Goal: Task Accomplishment & Management: Complete application form

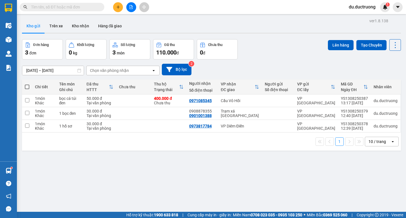
scroll to position [26, 0]
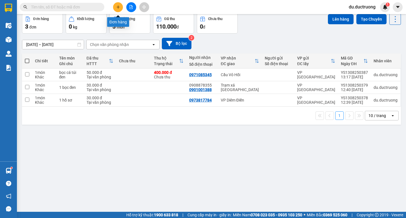
click at [116, 9] on icon "plus" at bounding box center [118, 7] width 4 height 4
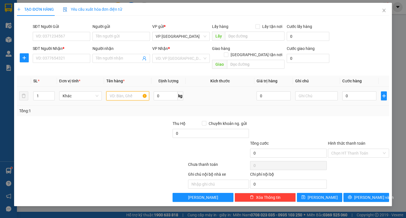
click at [128, 91] on input "text" at bounding box center [127, 95] width 43 height 9
type input "mõm"
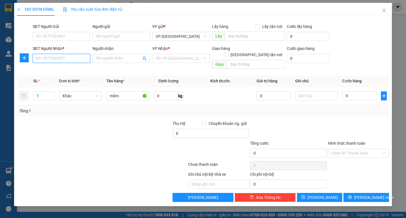
click at [41, 56] on input "SĐT Người Nhận *" at bounding box center [62, 58] width 58 height 9
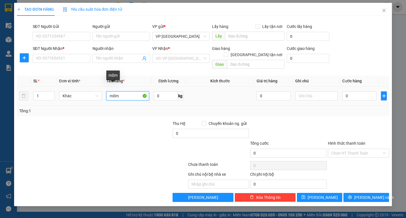
click at [123, 91] on input "mõm" at bounding box center [127, 95] width 43 height 9
drag, startPoint x: 108, startPoint y: 90, endPoint x: 119, endPoint y: 89, distance: 11.0
click at [119, 91] on input "mõm" at bounding box center [127, 95] width 43 height 9
type input "phong bì"
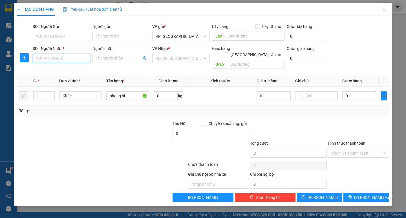
click at [71, 57] on input "SĐT Người Nhận *" at bounding box center [62, 58] width 58 height 9
type input "0392767201"
click at [168, 61] on input "search" at bounding box center [179, 58] width 47 height 8
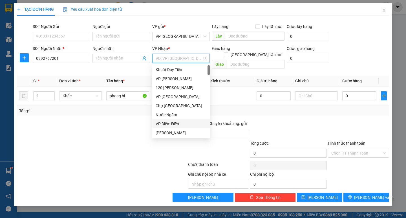
drag, startPoint x: 165, startPoint y: 124, endPoint x: 170, endPoint y: 122, distance: 5.3
click at [166, 124] on div "VP Diêm Điền" at bounding box center [181, 124] width 51 height 6
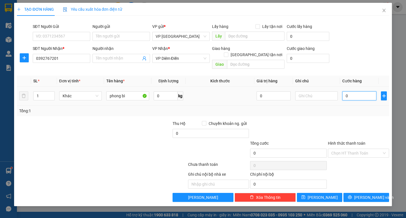
click at [354, 91] on input "0" at bounding box center [359, 95] width 34 height 9
type input "0"
click at [73, 34] on input "SĐT Người Gửi" at bounding box center [62, 36] width 58 height 9
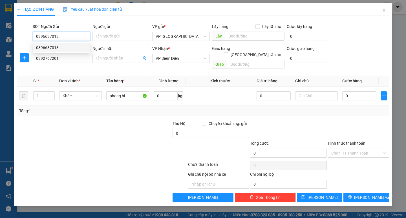
click at [71, 46] on div "0396637013" at bounding box center [61, 48] width 51 height 6
type input "0396637013"
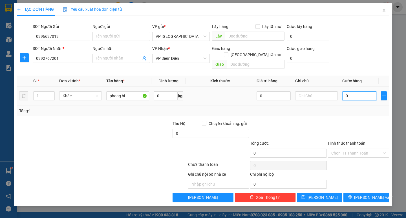
click at [367, 91] on input "0" at bounding box center [359, 95] width 34 height 9
type input "003"
type input "3"
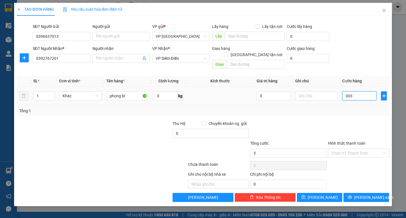
type input "0.030"
type input "30"
click at [354, 108] on div "Tổng: 1" at bounding box center [202, 111] width 367 height 6
type input "30.000"
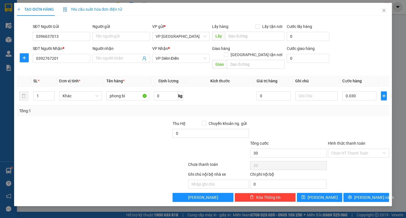
type input "30.000"
click at [362, 193] on button "[PERSON_NAME] và In" at bounding box center [365, 197] width 45 height 9
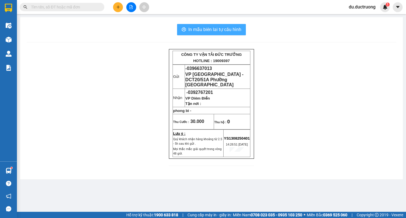
click at [219, 30] on span "In mẫu biên lai tự cấu hình" at bounding box center [214, 29] width 53 height 7
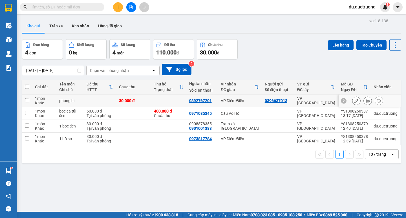
click at [354, 99] on icon at bounding box center [356, 101] width 4 height 4
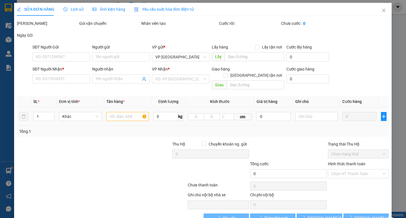
type input "0396637013"
type input "0392767201"
type input "30.000"
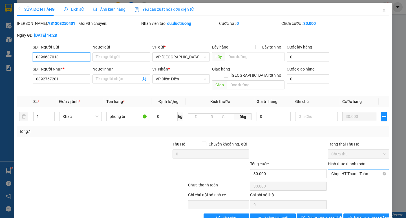
click at [376, 169] on span "Chọn HT Thanh Toán" at bounding box center [358, 173] width 54 height 8
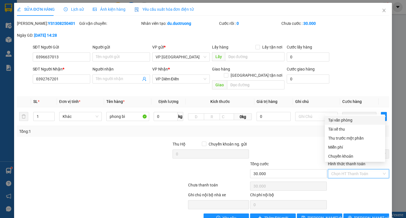
click at [353, 121] on div "Tại văn phòng" at bounding box center [355, 120] width 54 height 6
type input "0"
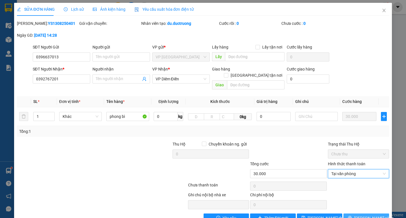
click at [361, 213] on button "[PERSON_NAME] và In" at bounding box center [365, 217] width 45 height 9
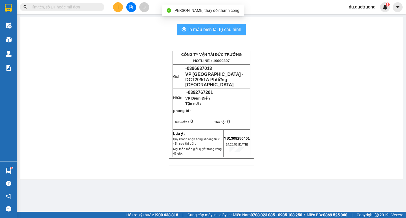
click at [213, 32] on span "In mẫu biên lai tự cấu hình" at bounding box center [214, 29] width 53 height 7
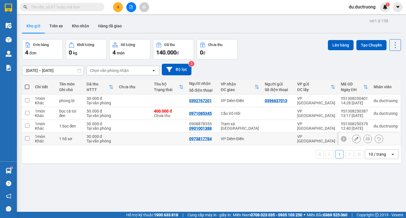
click at [25, 136] on input "checkbox" at bounding box center [27, 138] width 4 height 4
checkbox input "true"
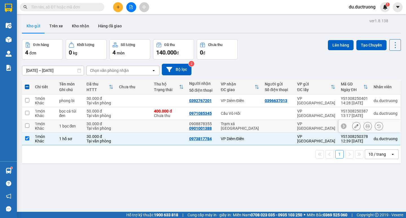
click at [25, 124] on input "checkbox" at bounding box center [27, 125] width 4 height 4
checkbox input "true"
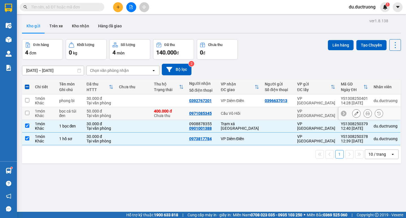
click at [27, 114] on input "checkbox" at bounding box center [27, 113] width 4 height 4
checkbox input "true"
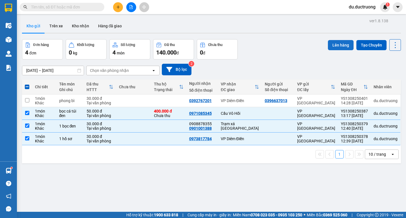
click at [339, 46] on button "Lên hàng" at bounding box center [341, 45] width 26 height 10
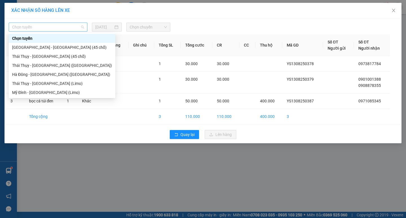
click at [72, 27] on span "Chọn tuyến" at bounding box center [48, 27] width 72 height 8
click at [60, 44] on div "[GEOGRAPHIC_DATA] - [GEOGRAPHIC_DATA] (45 chỗ)" at bounding box center [62, 47] width 107 height 9
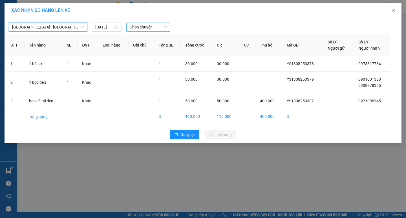
click at [140, 27] on span "Chọn chuyến" at bounding box center [148, 27] width 37 height 8
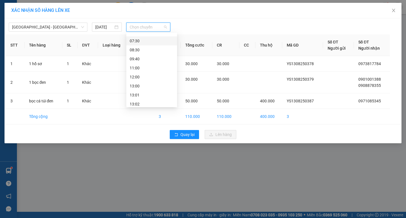
scroll to position [31, 0]
click at [150, 80] on div "13:00" at bounding box center [152, 80] width 44 height 6
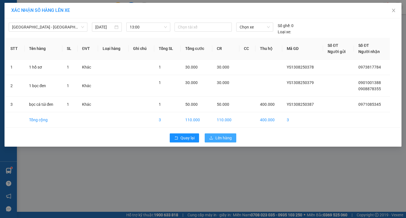
click at [227, 140] on span "Lên hàng" at bounding box center [223, 138] width 16 height 6
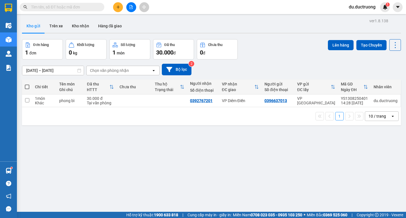
click at [116, 5] on button at bounding box center [118, 7] width 10 height 10
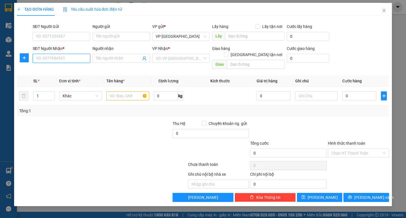
click at [71, 61] on input "SĐT Người Nhận *" at bounding box center [62, 58] width 58 height 9
click at [60, 70] on div "0965831688" at bounding box center [61, 70] width 51 height 6
type input "0965831688"
drag, startPoint x: 132, startPoint y: 95, endPoint x: 204, endPoint y: 132, distance: 81.3
click at [191, 126] on div "Transit Pickup Surcharge Ids Transit Deliver Surcharge Ids Transit Deliver Surc…" at bounding box center [203, 111] width 372 height 182
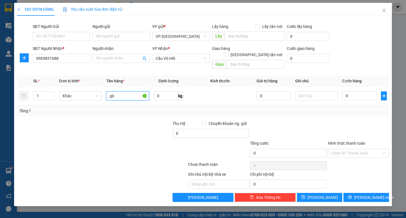
type input "g"
type input "k"
type input "j"
type input "hộp mhuwa"
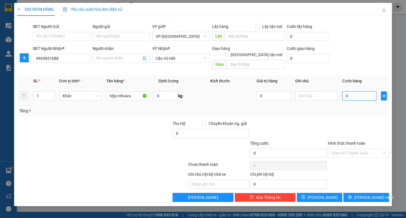
click at [353, 91] on input "0" at bounding box center [359, 95] width 34 height 9
click at [354, 91] on input "0" at bounding box center [359, 95] width 34 height 9
type input "005"
type input "5"
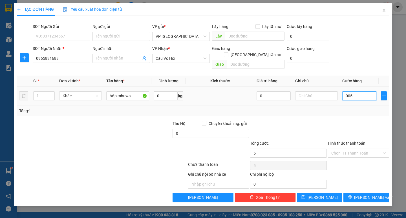
type input "0.050"
type input "50"
click at [345, 108] on div "Tổng: 1" at bounding box center [202, 111] width 367 height 6
type input "50.000"
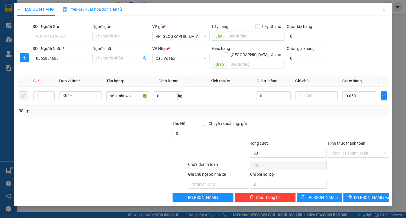
type input "50.000"
click at [366, 194] on span "[PERSON_NAME] và In" at bounding box center [373, 197] width 39 height 6
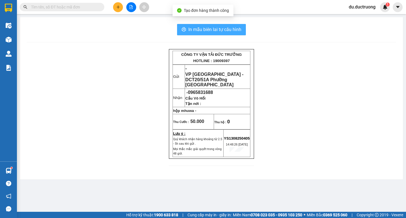
click at [239, 29] on span "In mẫu biên lai tự cấu hình" at bounding box center [214, 29] width 53 height 7
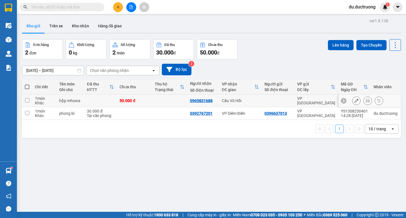
click at [364, 98] on button at bounding box center [368, 101] width 8 height 10
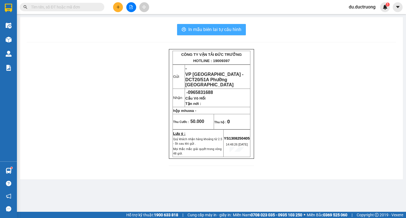
click at [227, 33] on span "In mẫu biên lai tự cấu hình" at bounding box center [214, 29] width 53 height 7
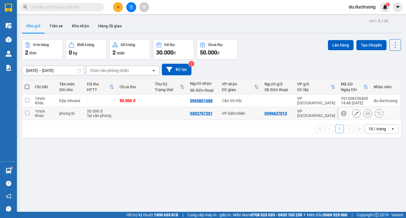
click at [35, 111] on div "1 món" at bounding box center [44, 111] width 19 height 5
checkbox input "true"
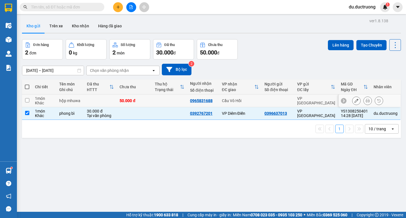
click at [39, 102] on div "Khác" at bounding box center [44, 103] width 19 height 5
checkbox input "true"
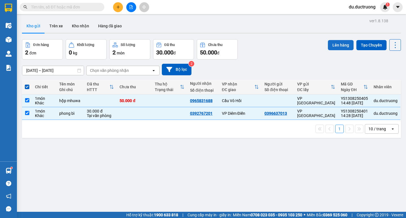
click at [331, 44] on button "Lên hàng" at bounding box center [341, 45] width 26 height 10
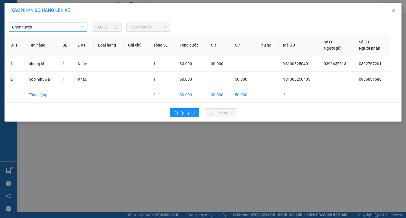
click at [49, 27] on span "Chọn tuyến" at bounding box center [48, 27] width 72 height 8
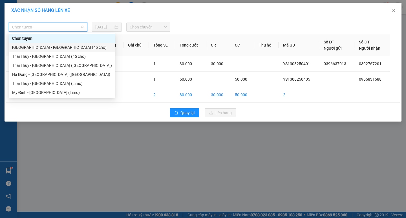
click at [48, 48] on div "[GEOGRAPHIC_DATA] - [GEOGRAPHIC_DATA] (45 chỗ)" at bounding box center [62, 47] width 100 height 6
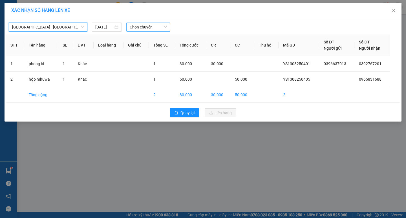
drag, startPoint x: 135, startPoint y: 26, endPoint x: 139, endPoint y: 31, distance: 6.2
click at [137, 27] on span "Chọn chuyến" at bounding box center [148, 27] width 37 height 8
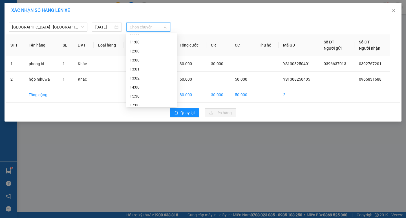
scroll to position [51, 0]
click at [147, 87] on div "14:00" at bounding box center [152, 86] width 44 height 6
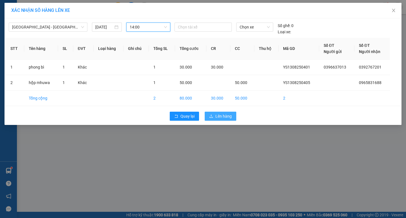
click at [220, 114] on span "Lên hàng" at bounding box center [223, 116] width 16 height 6
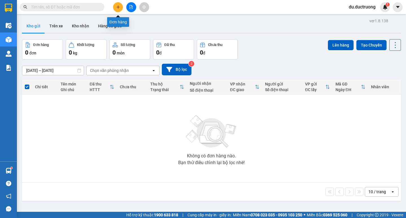
click at [119, 6] on icon "plus" at bounding box center [118, 7] width 4 height 4
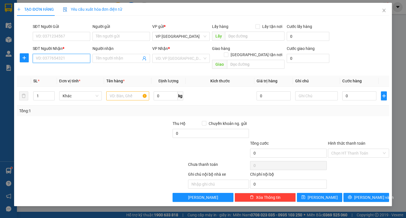
click at [69, 56] on input "SĐT Người Nhận *" at bounding box center [62, 58] width 58 height 9
click at [66, 70] on div "0393282790 - cô lập" at bounding box center [61, 70] width 51 height 6
type input "0393282790"
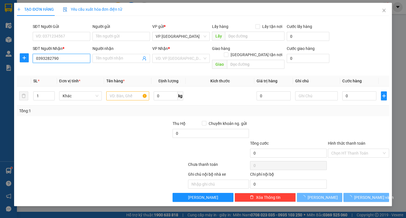
type input "cô lập"
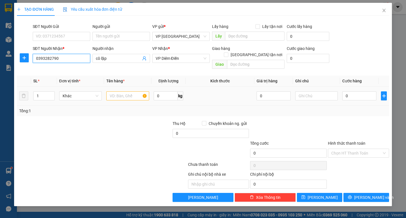
type input "0393282790"
click at [126, 91] on input "text" at bounding box center [127, 95] width 43 height 9
type input "bao xanh"
click at [358, 91] on input "0" at bounding box center [359, 95] width 34 height 9
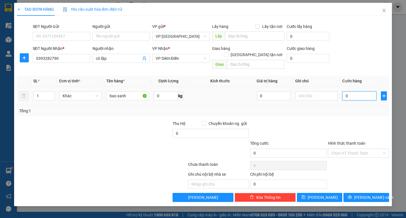
type input "005"
type input "5"
type input "0.050"
type input "50"
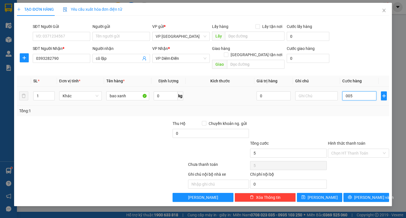
type input "50"
drag, startPoint x: 341, startPoint y: 108, endPoint x: 342, endPoint y: 120, distance: 11.9
click at [340, 109] on div "Tổng: 1" at bounding box center [203, 110] width 372 height 11
type input "50.000"
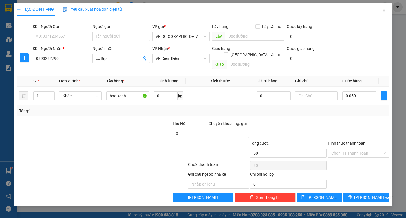
type input "50.000"
click at [362, 194] on span "[PERSON_NAME] và In" at bounding box center [373, 197] width 39 height 6
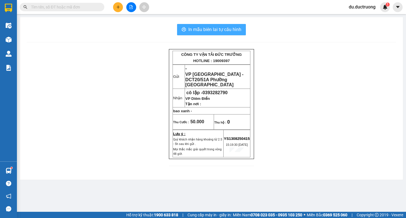
click at [231, 29] on span "In mẫu biên lai tự cấu hình" at bounding box center [214, 29] width 53 height 7
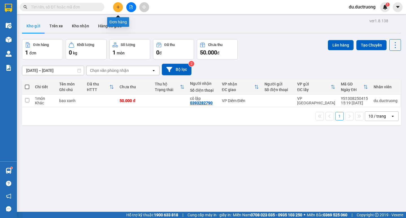
click at [120, 11] on button at bounding box center [118, 7] width 10 height 10
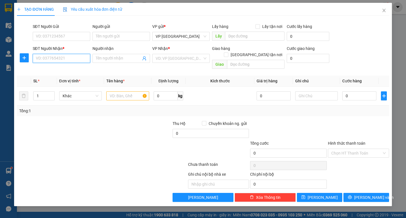
click at [50, 61] on input "SĐT Người Nhận *" at bounding box center [62, 58] width 58 height 9
type input "0989481656"
click at [197, 63] on div "VP Nhận * VD: VP [GEOGRAPHIC_DATA]" at bounding box center [181, 55] width 58 height 20
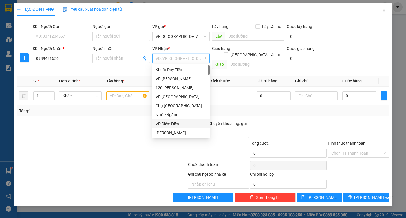
click at [176, 124] on div "VP Diêm Điền" at bounding box center [181, 124] width 51 height 6
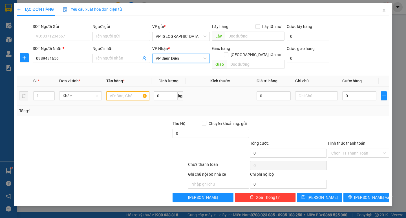
click at [122, 92] on input "text" at bounding box center [127, 95] width 43 height 9
type input "1 hồ sơ"
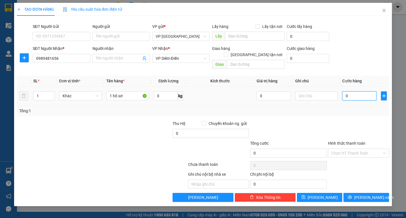
click at [356, 91] on input "0" at bounding box center [359, 95] width 34 height 9
type input "003"
type input "3"
type input "0.030"
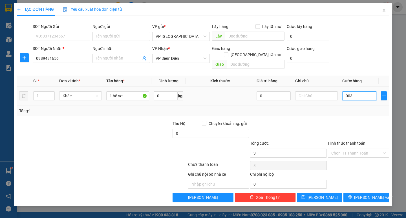
type input "30"
type input "00.300"
type input "300"
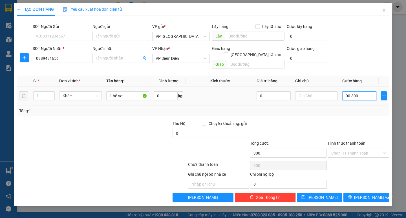
type input "0.003.000"
type input "3.000"
type input "000.030.000"
type input "30.000"
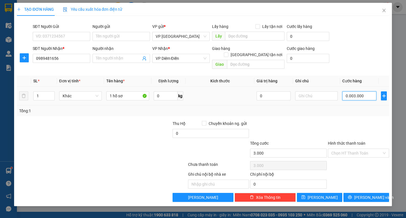
type input "30.000"
type input "0.030.000"
type input "30.000"
click at [348, 92] on input "0.030.000" at bounding box center [359, 95] width 34 height 9
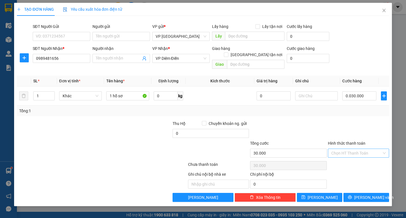
type input "30.000"
click at [362, 149] on input "Hình thức thanh toán" at bounding box center [356, 153] width 50 height 8
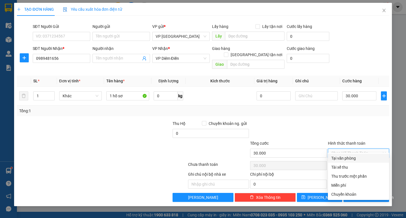
click at [343, 156] on div "Tại văn phòng" at bounding box center [358, 158] width 54 height 6
type input "0"
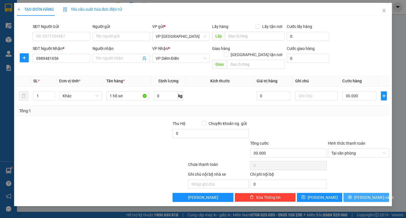
click at [352, 195] on span "printer" at bounding box center [350, 197] width 4 height 5
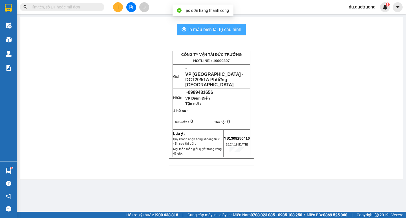
click at [220, 32] on span "In mẫu biên lai tự cấu hình" at bounding box center [214, 29] width 53 height 7
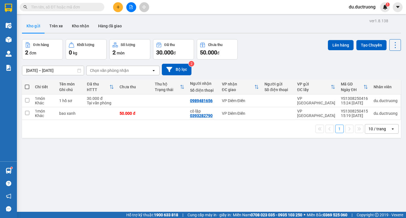
click at [121, 7] on button at bounding box center [118, 7] width 10 height 10
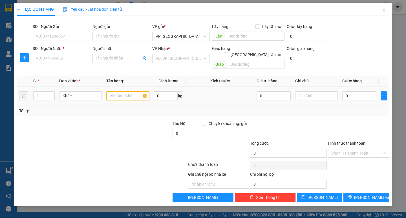
click at [127, 91] on input "text" at bounding box center [127, 95] width 43 height 9
type input "catog"
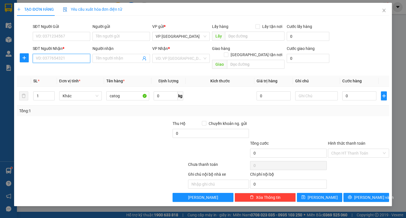
click at [54, 57] on input "SĐT Người Nhận *" at bounding box center [62, 58] width 58 height 9
click at [47, 68] on div "0947692022" at bounding box center [61, 70] width 51 height 6
type input "0947692022"
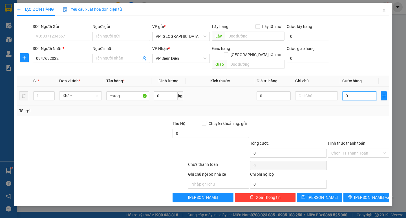
click at [365, 91] on input "0" at bounding box center [359, 95] width 34 height 9
type input "005"
type input "5"
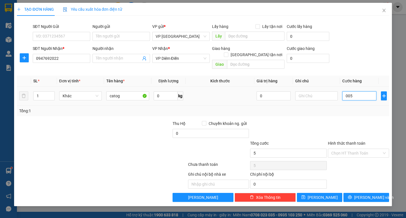
type input "0.050"
type input "50"
click at [356, 108] on div "Tổng: 1" at bounding box center [202, 111] width 367 height 6
type input "50.000"
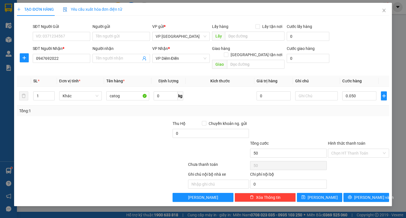
type input "50.000"
click at [369, 194] on span "[PERSON_NAME] và In" at bounding box center [373, 197] width 39 height 6
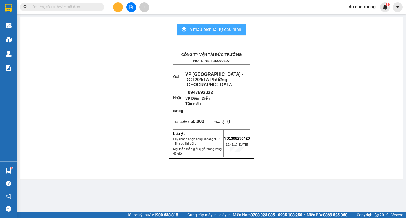
drag, startPoint x: 203, startPoint y: 26, endPoint x: 205, endPoint y: 40, distance: 14.0
click at [203, 26] on span "In mẫu biên lai tự cấu hình" at bounding box center [214, 29] width 53 height 7
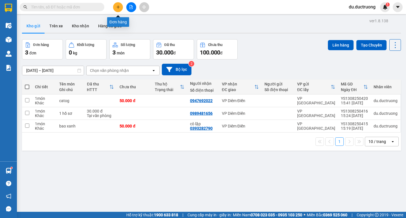
click at [118, 5] on icon "plus" at bounding box center [118, 7] width 4 height 4
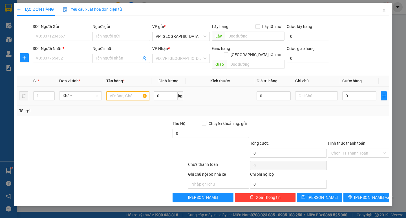
click at [130, 91] on input "text" at bounding box center [127, 95] width 43 height 9
type input "caotg"
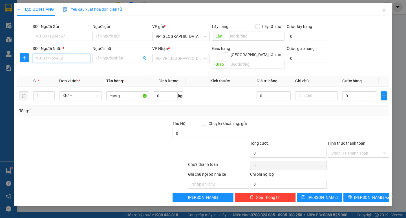
click at [87, 59] on input "SĐT Người Nhận *" at bounding box center [62, 58] width 58 height 9
click at [81, 72] on div "0332911585" at bounding box center [61, 70] width 51 height 6
type input "0332911585"
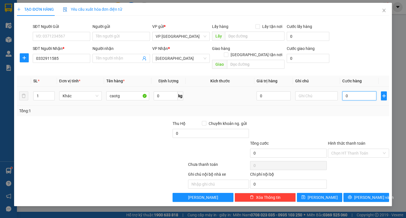
click at [357, 91] on input "0" at bounding box center [359, 95] width 34 height 9
type input "005"
type input "5"
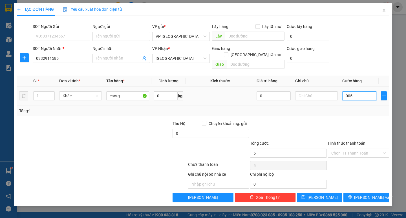
type input "0.050"
type input "50"
click at [349, 108] on div "Tổng: 1" at bounding box center [202, 111] width 367 height 6
type input "50.000"
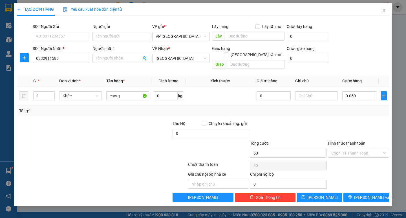
type input "50.000"
click at [363, 194] on span "[PERSON_NAME] và In" at bounding box center [373, 197] width 39 height 6
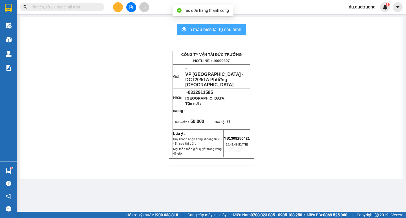
click at [222, 27] on span "In mẫu biên lai tự cấu hình" at bounding box center [214, 29] width 53 height 7
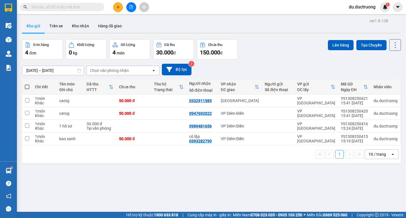
click at [118, 3] on button at bounding box center [118, 7] width 10 height 10
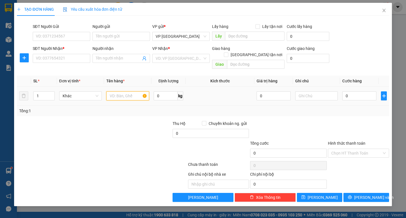
click at [123, 91] on input "text" at bounding box center [127, 95] width 43 height 9
click at [71, 60] on input "SĐT Người Nhận *" at bounding box center [62, 58] width 58 height 9
type input "0976119250"
click at [120, 93] on input "text" at bounding box center [127, 95] width 43 height 9
type input "caotg mầu vàng"
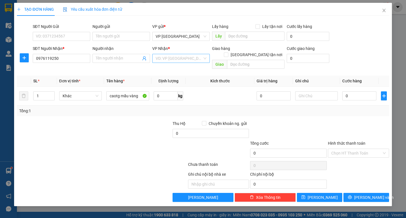
click at [192, 58] on input "search" at bounding box center [179, 58] width 47 height 8
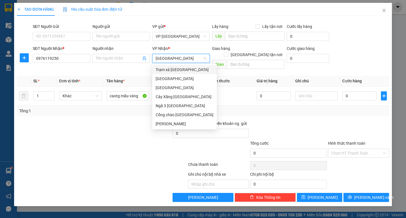
type input "thụy b"
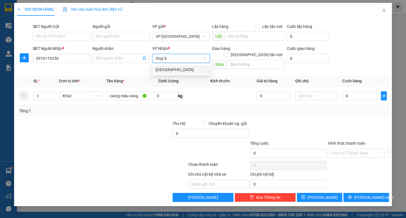
click at [184, 72] on div "[GEOGRAPHIC_DATA]" at bounding box center [181, 70] width 51 height 6
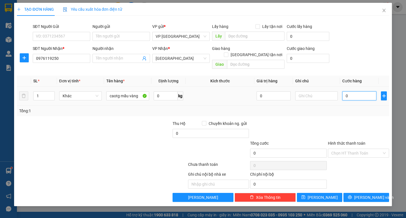
click at [350, 91] on input "0" at bounding box center [359, 95] width 34 height 9
type input "004"
type input "4"
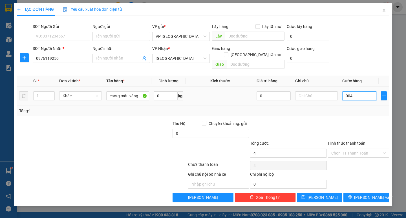
type input "0.040"
type input "40"
click at [339, 108] on div "Tổng: 1" at bounding box center [202, 111] width 367 height 6
type input "40.000"
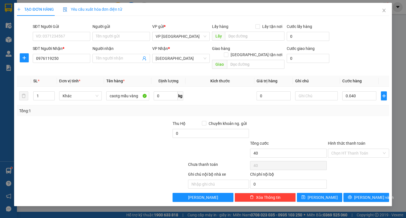
type input "40.000"
click at [368, 195] on button "[PERSON_NAME] và In" at bounding box center [365, 197] width 45 height 9
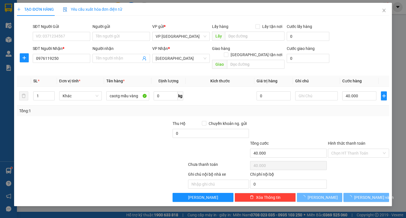
drag, startPoint x: 369, startPoint y: 192, endPoint x: 348, endPoint y: 184, distance: 22.6
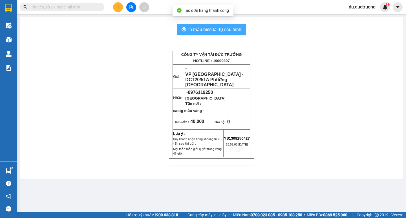
drag, startPoint x: 223, startPoint y: 24, endPoint x: 224, endPoint y: 28, distance: 4.3
click at [223, 24] on button "In mẫu biên lai tự cấu hình" at bounding box center [211, 29] width 69 height 11
click at [223, 29] on span "In mẫu biên lai tự cấu hình" at bounding box center [214, 29] width 53 height 7
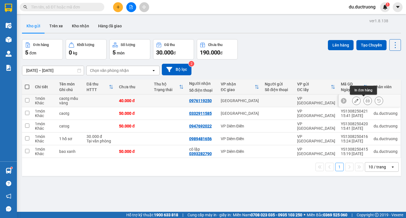
click at [366, 99] on icon at bounding box center [368, 101] width 4 height 4
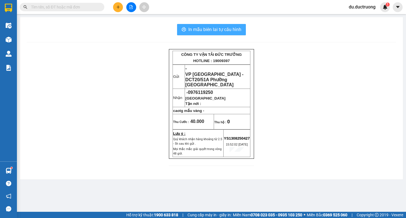
click at [220, 26] on span "In mẫu biên lai tự cấu hình" at bounding box center [214, 29] width 53 height 7
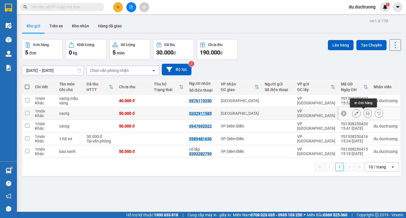
click at [366, 114] on icon at bounding box center [368, 113] width 4 height 4
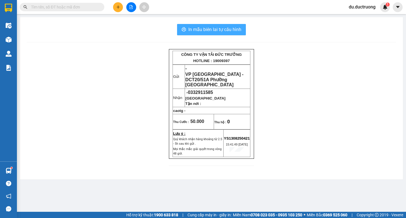
click at [229, 32] on span "In mẫu biên lai tự cấu hình" at bounding box center [214, 29] width 53 height 7
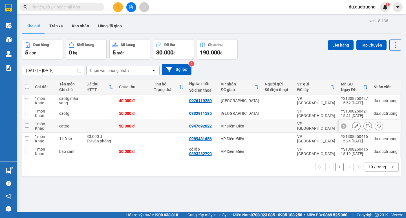
click at [364, 124] on button at bounding box center [368, 126] width 8 height 10
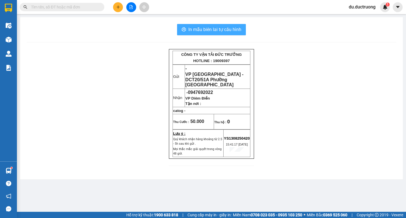
click at [231, 28] on span "In mẫu biên lai tự cấu hình" at bounding box center [214, 29] width 53 height 7
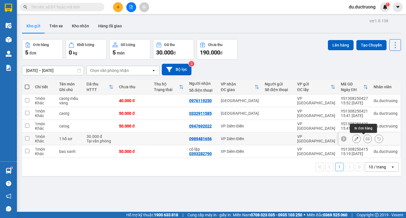
click at [364, 136] on button at bounding box center [368, 139] width 8 height 10
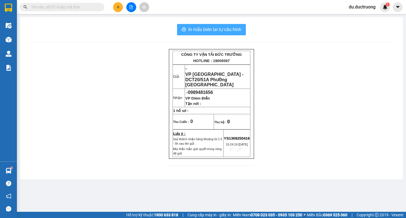
click at [209, 33] on span "In mẫu biên lai tự cấu hình" at bounding box center [214, 29] width 53 height 7
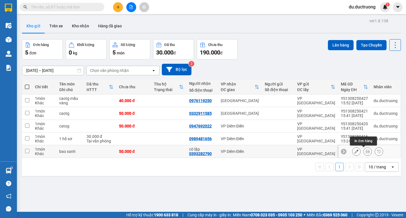
click at [366, 151] on icon at bounding box center [368, 151] width 4 height 4
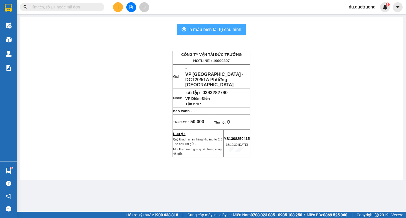
click at [224, 30] on span "In mẫu biên lai tự cấu hình" at bounding box center [214, 29] width 53 height 7
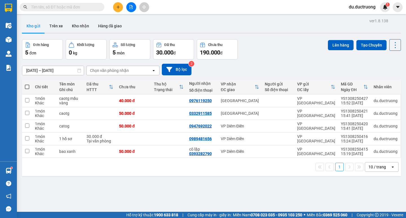
click at [28, 85] on span at bounding box center [27, 87] width 5 height 5
click at [27, 84] on input "checkbox" at bounding box center [27, 84] width 0 height 0
checkbox input "true"
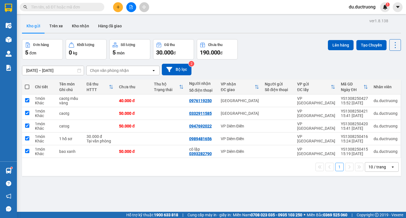
checkbox input "true"
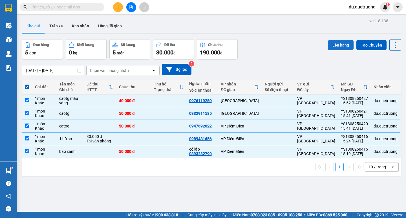
click at [328, 41] on button "Lên hàng" at bounding box center [341, 45] width 26 height 10
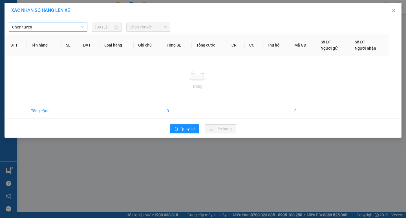
click at [59, 23] on div "Chọn tuyến [DATE] Chọn chuyến" at bounding box center [203, 26] width 394 height 12
click at [59, 24] on span "Chọn tuyến" at bounding box center [48, 27] width 72 height 8
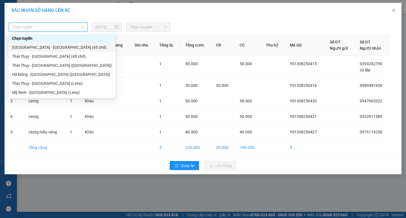
click at [59, 46] on div "[GEOGRAPHIC_DATA] - [GEOGRAPHIC_DATA] (45 chỗ)" at bounding box center [62, 47] width 100 height 6
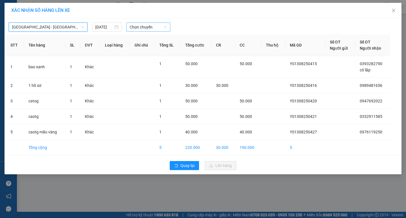
click at [152, 29] on span "Chọn chuyến" at bounding box center [148, 27] width 37 height 8
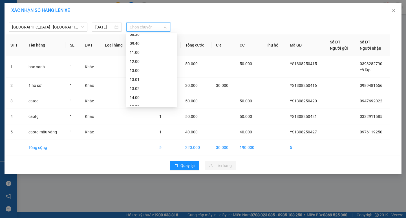
scroll to position [43, 0]
click at [151, 102] on div "15:30" at bounding box center [152, 104] width 44 height 6
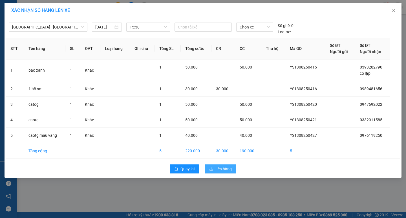
click at [224, 169] on span "Lên hàng" at bounding box center [223, 169] width 16 height 6
